Goal: Information Seeking & Learning: Learn about a topic

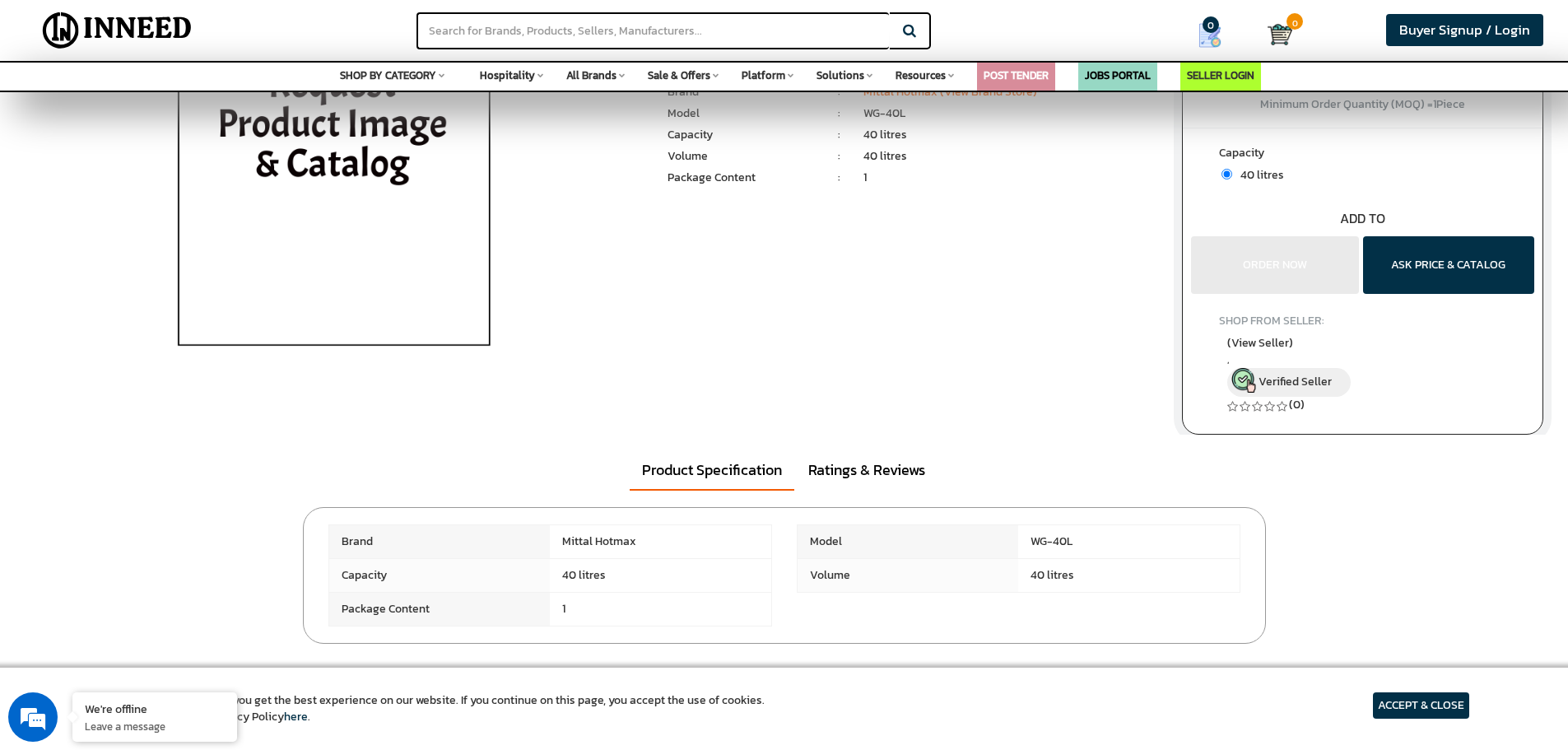
scroll to position [247, 0]
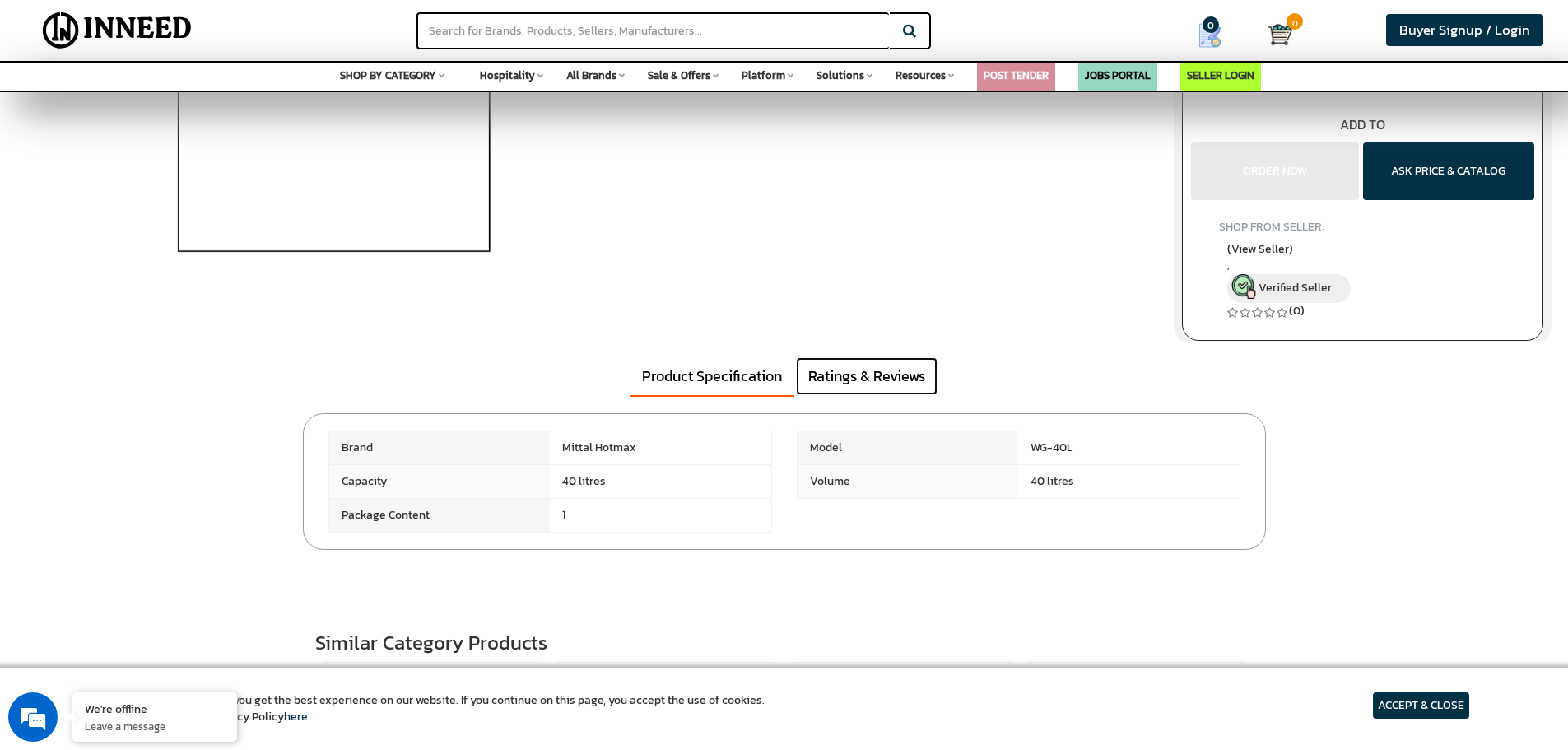
click at [882, 385] on link "Ratings & Reviews" at bounding box center [867, 376] width 142 height 38
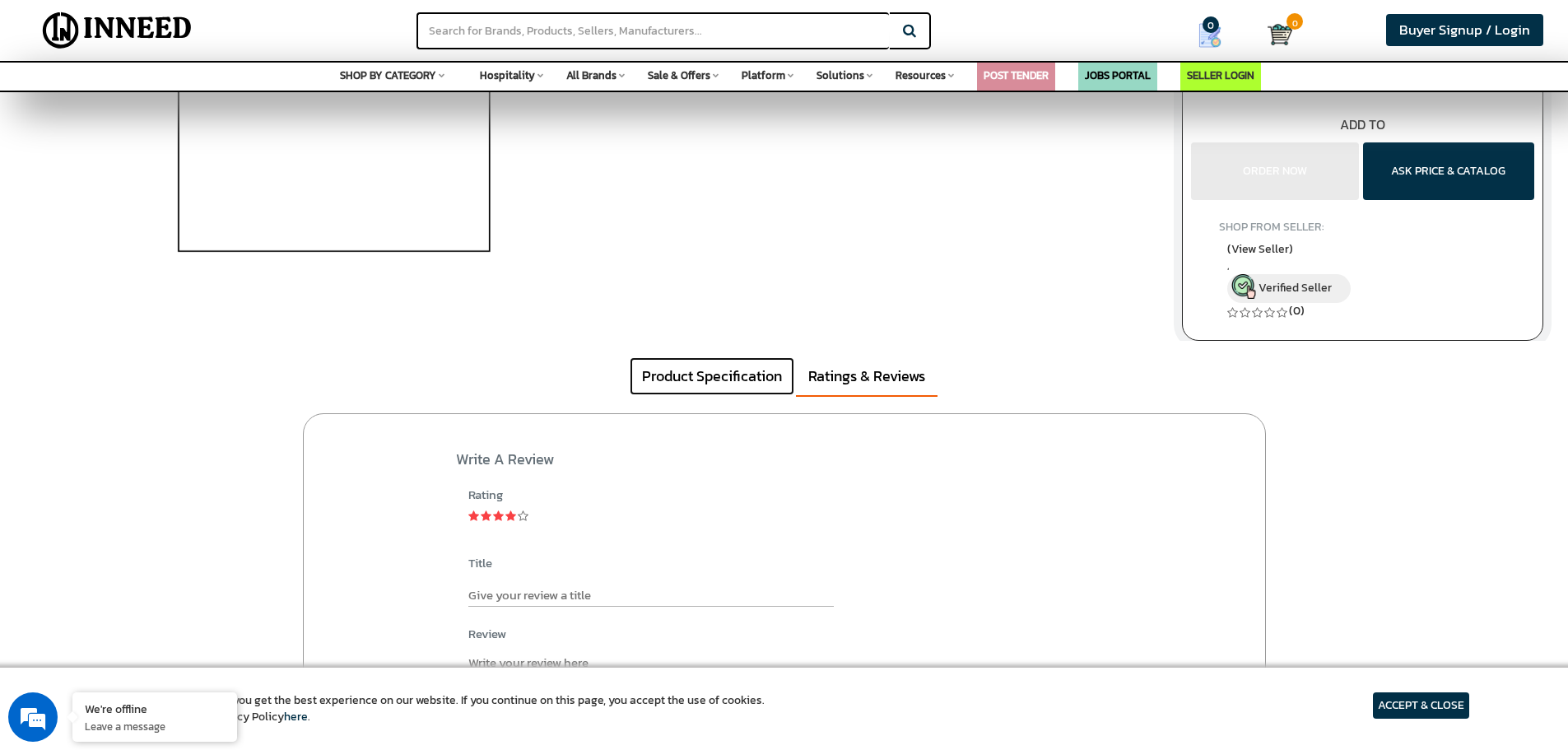
click at [722, 394] on link "Product Specification" at bounding box center [711, 376] width 165 height 38
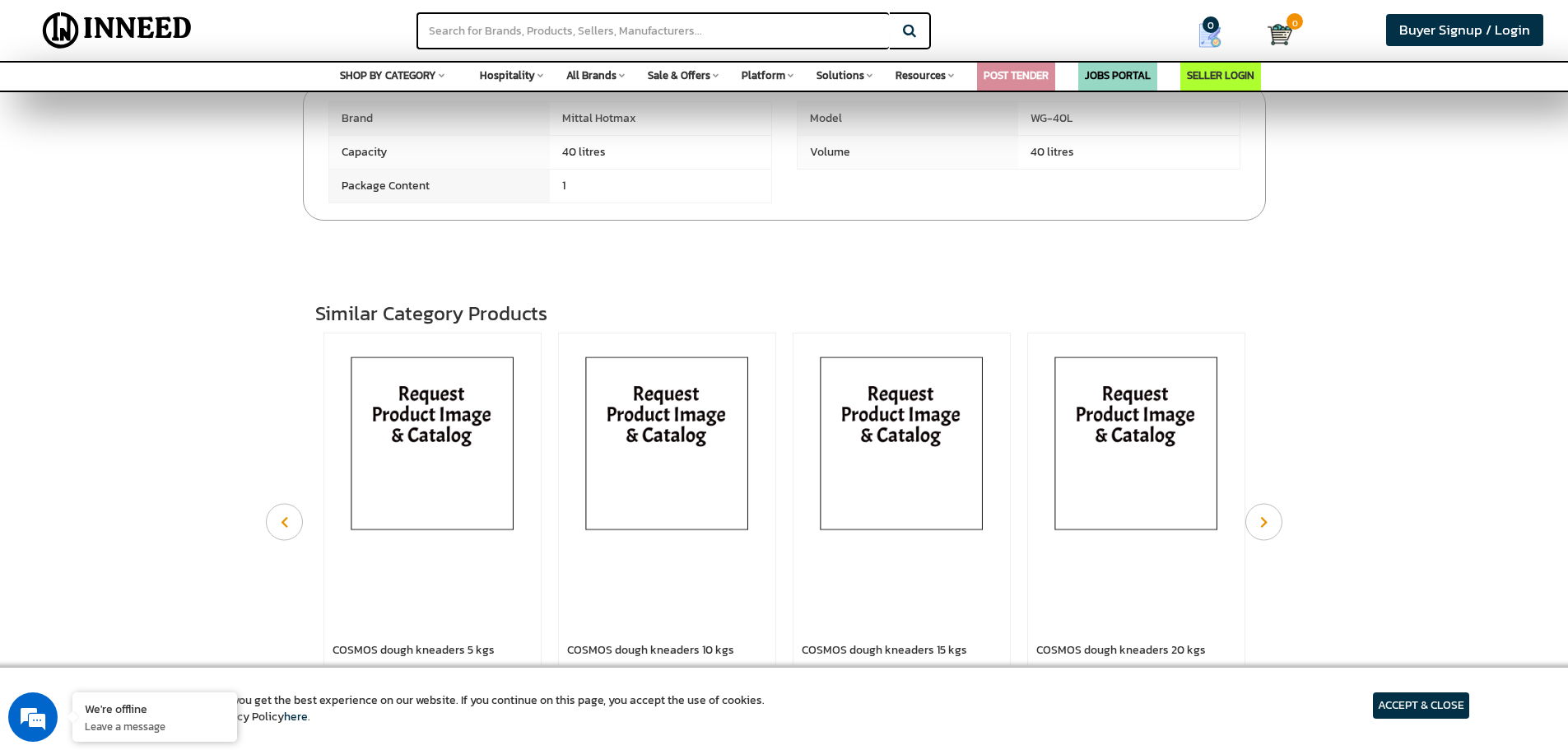
scroll to position [0, 0]
